Goal: Information Seeking & Learning: Check status

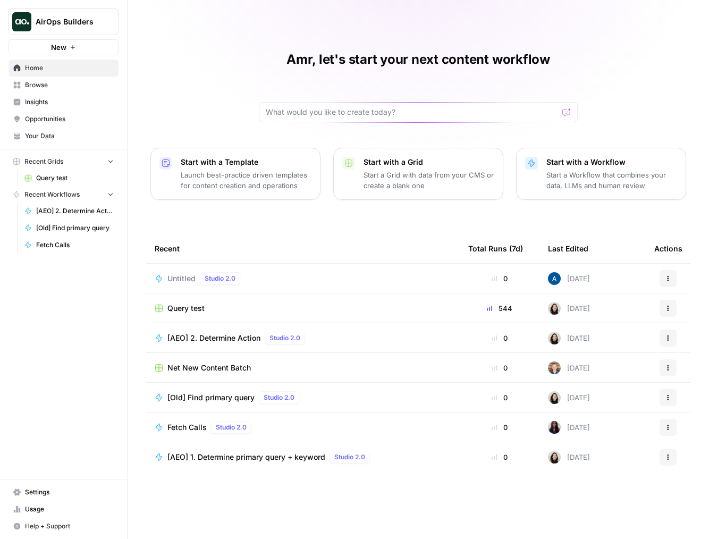
click at [66, 33] on button "AirOps Builders" at bounding box center [63, 21] width 110 height 27
type input "chew"
click at [42, 324] on div "AirOps Builders New Home Browse Insights Opportunities Your Data Recent Grids Q…" at bounding box center [63, 269] width 127 height 539
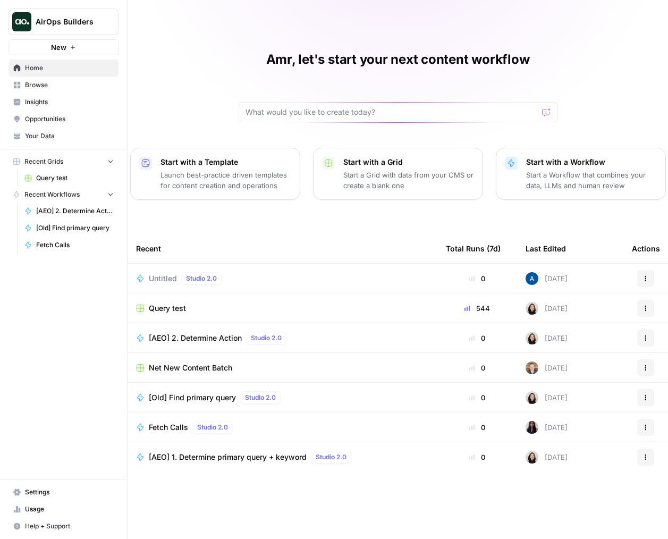
click at [42, 21] on span "AirOps Builders" at bounding box center [68, 21] width 64 height 11
type input "spot"
click at [64, 81] on span "Spot & Tango" at bounding box center [102, 79] width 140 height 11
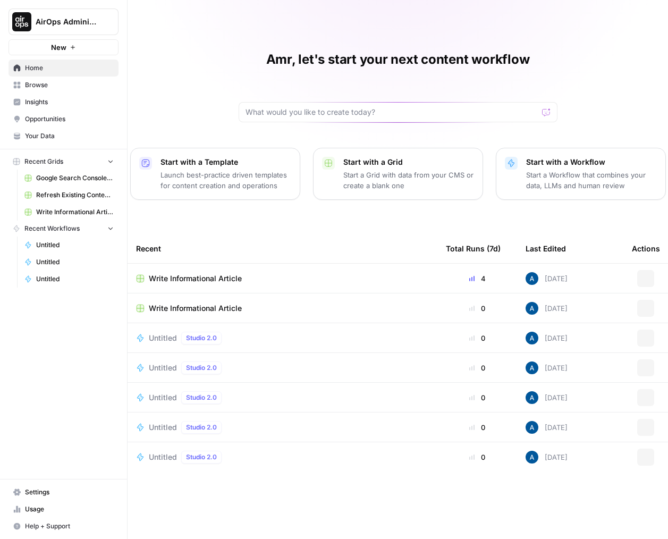
click at [62, 83] on span "Browse" at bounding box center [69, 85] width 89 height 10
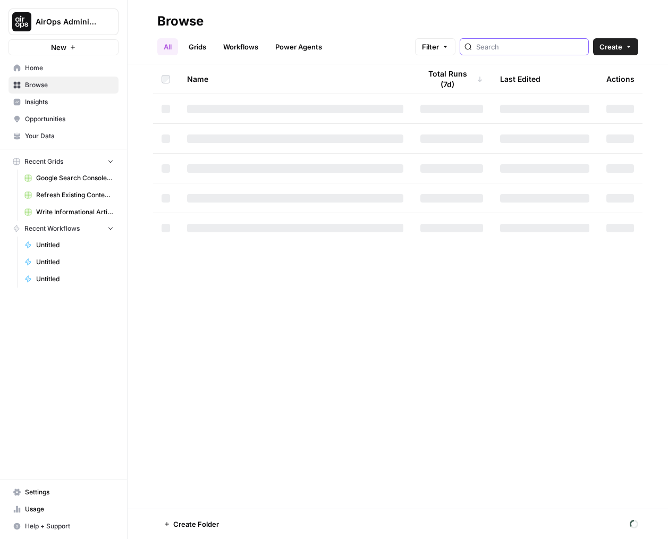
click at [520, 49] on input "search" at bounding box center [530, 46] width 108 height 11
type input "spot"
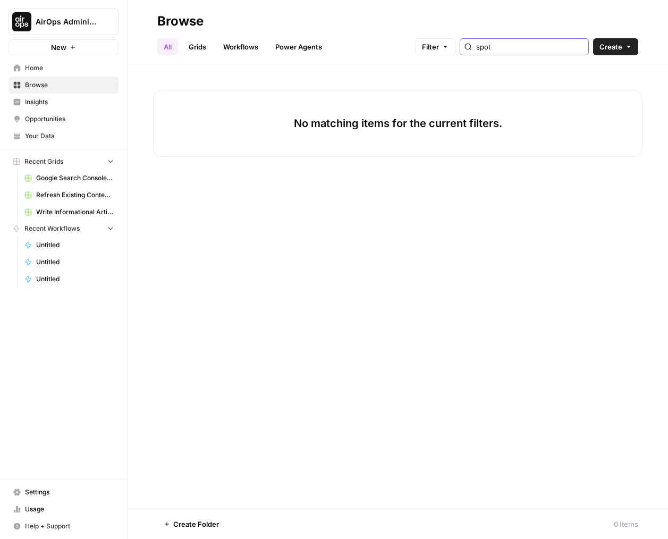
click at [516, 49] on input "spot" at bounding box center [530, 46] width 108 height 11
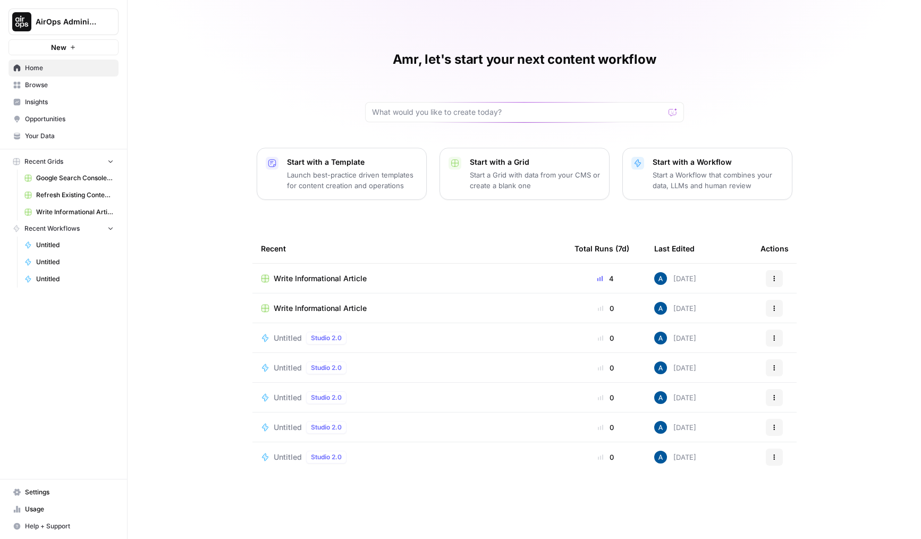
click at [65, 107] on link "Insights" at bounding box center [63, 101] width 110 height 17
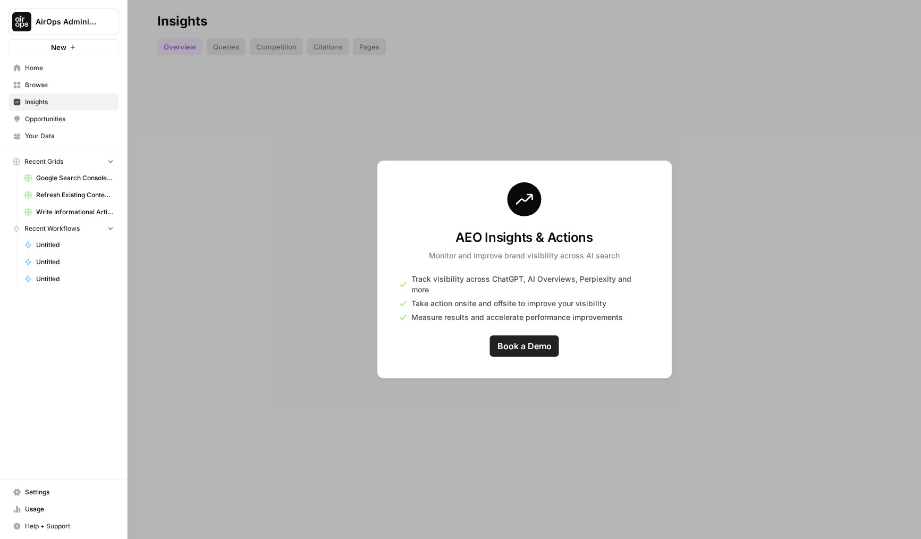
click at [46, 32] on button "AirOps Administrative" at bounding box center [63, 21] width 110 height 27
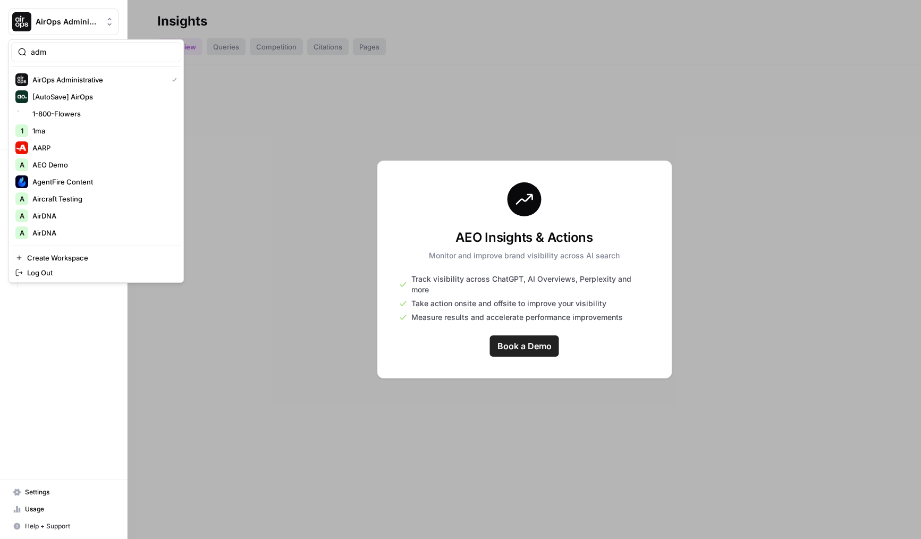
type input "adm"
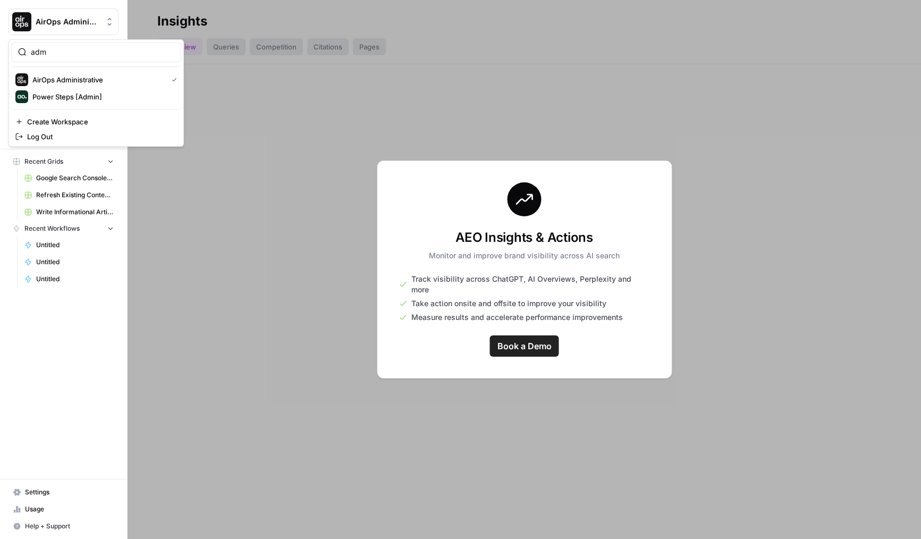
click at [231, 149] on div at bounding box center [523, 269] width 793 height 539
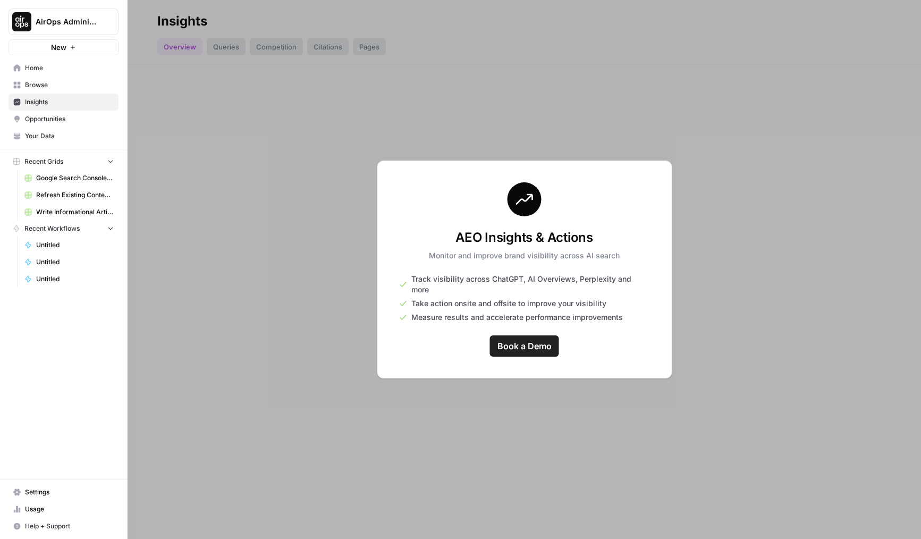
click at [13, 12] on button "AirOps Administrative" at bounding box center [63, 21] width 110 height 27
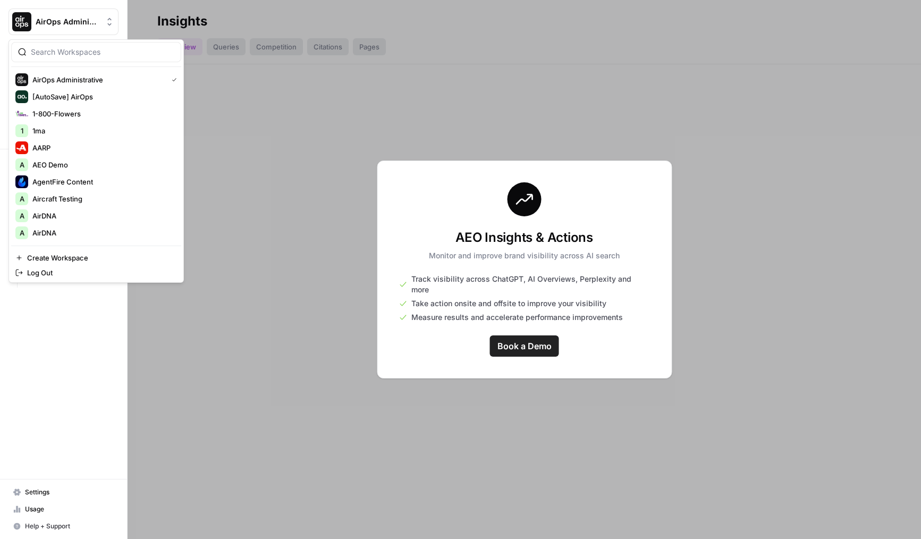
click at [37, 56] on input "search" at bounding box center [102, 52] width 143 height 11
